Goal: Task Accomplishment & Management: Manage account settings

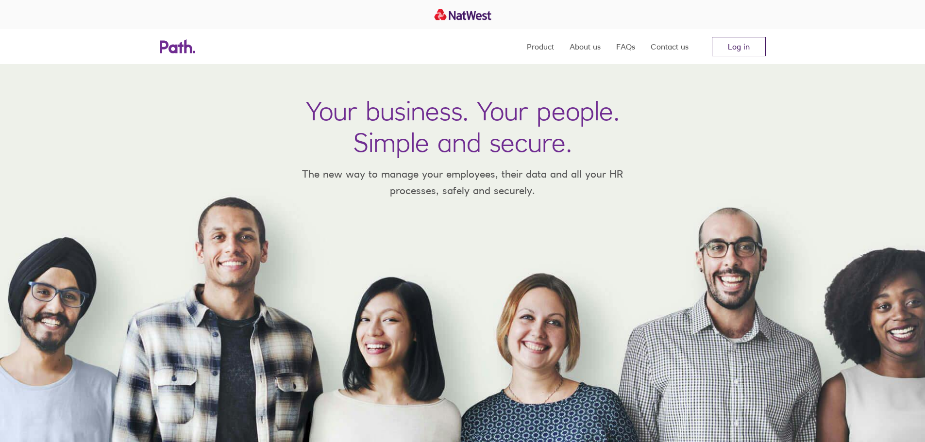
click at [736, 47] on link "Log in" at bounding box center [739, 46] width 54 height 19
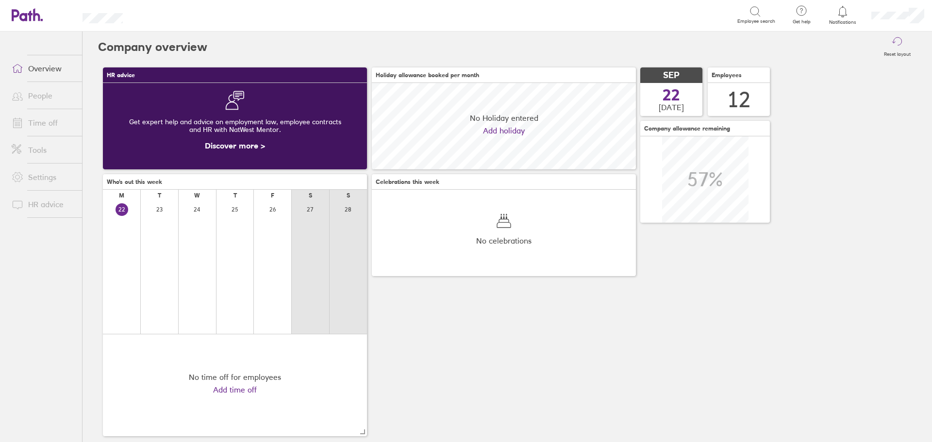
scroll to position [86, 264]
click at [37, 125] on link "Time off" at bounding box center [43, 122] width 78 height 19
